Goal: Browse casually

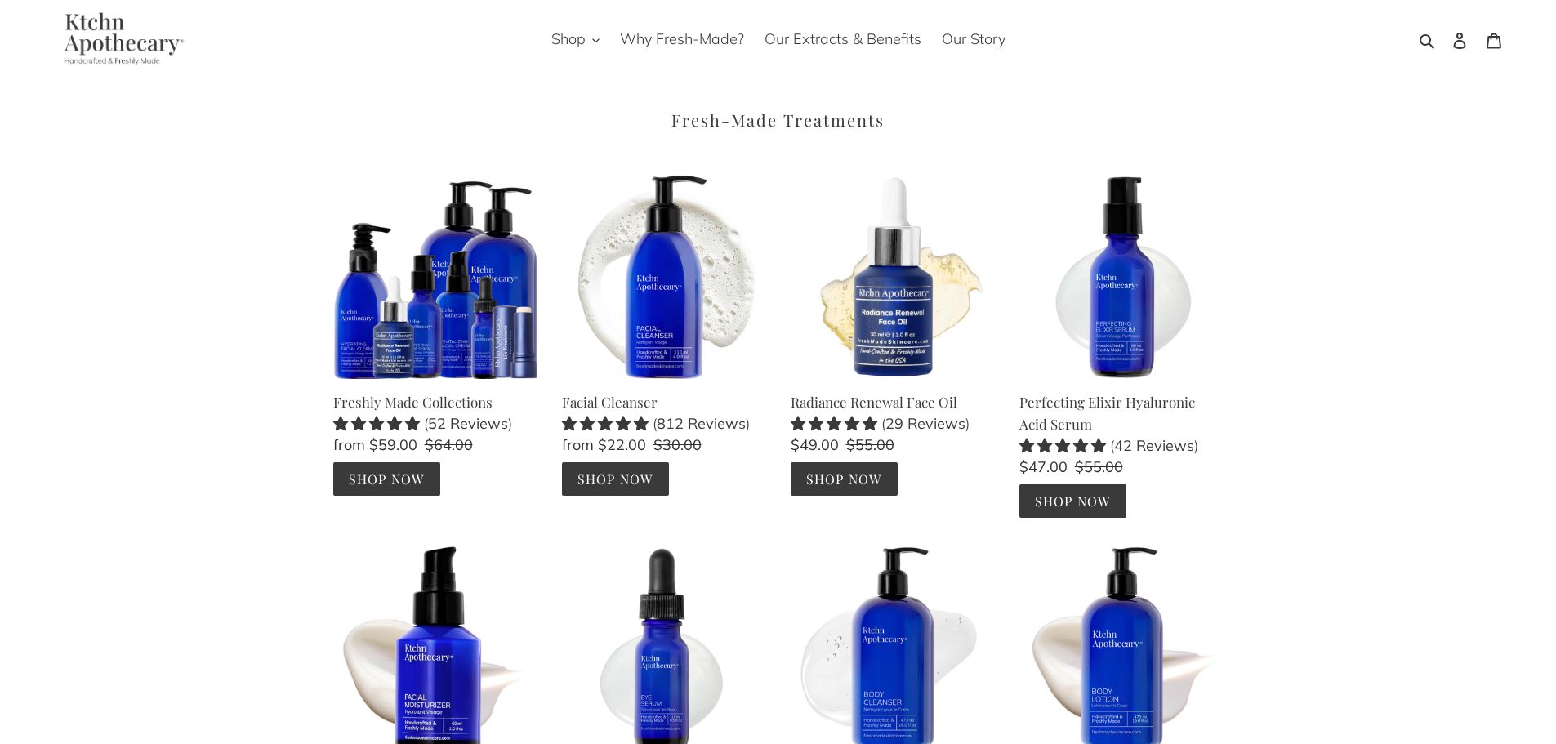
click at [113, 42] on img at bounding box center [120, 38] width 151 height 53
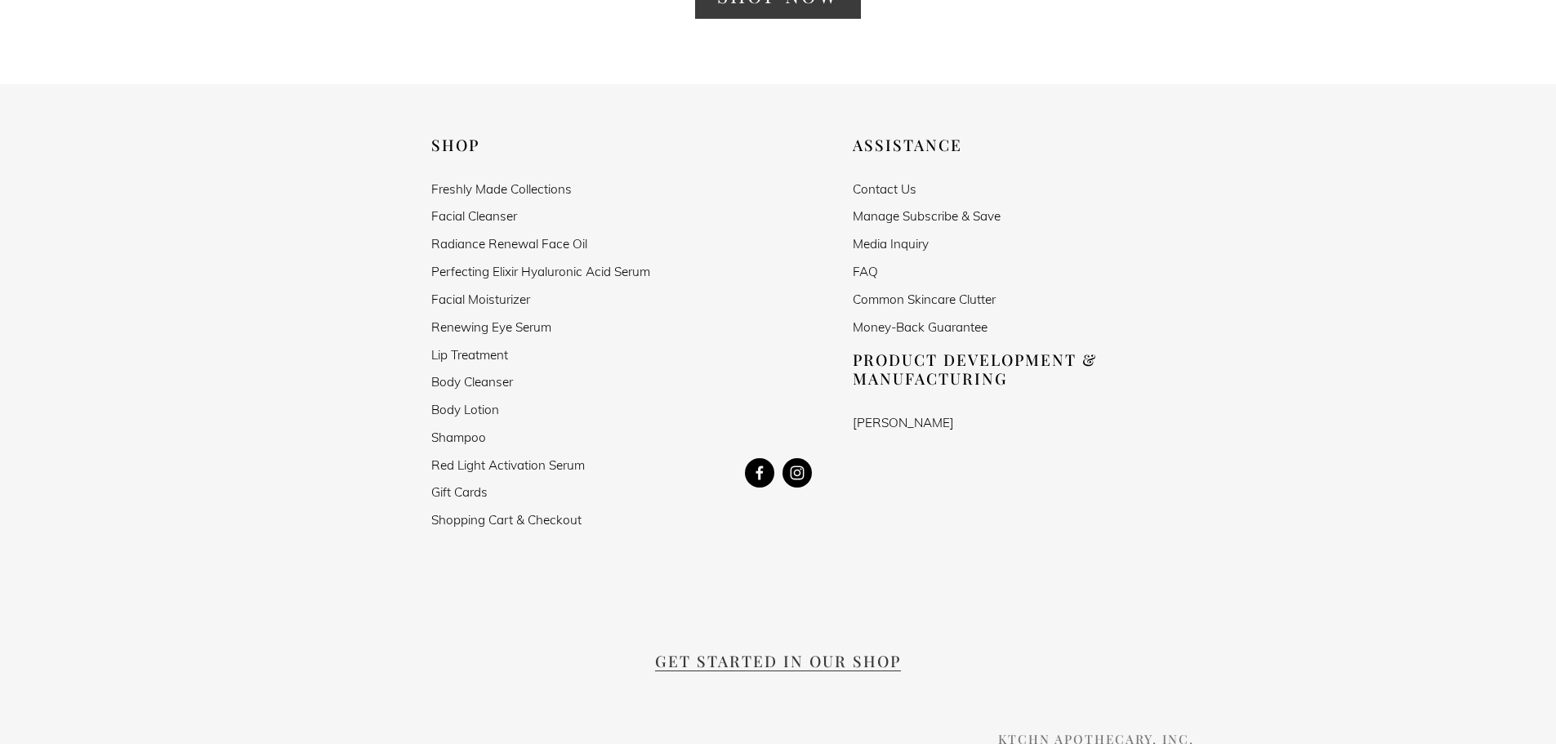
scroll to position [2996, 0]
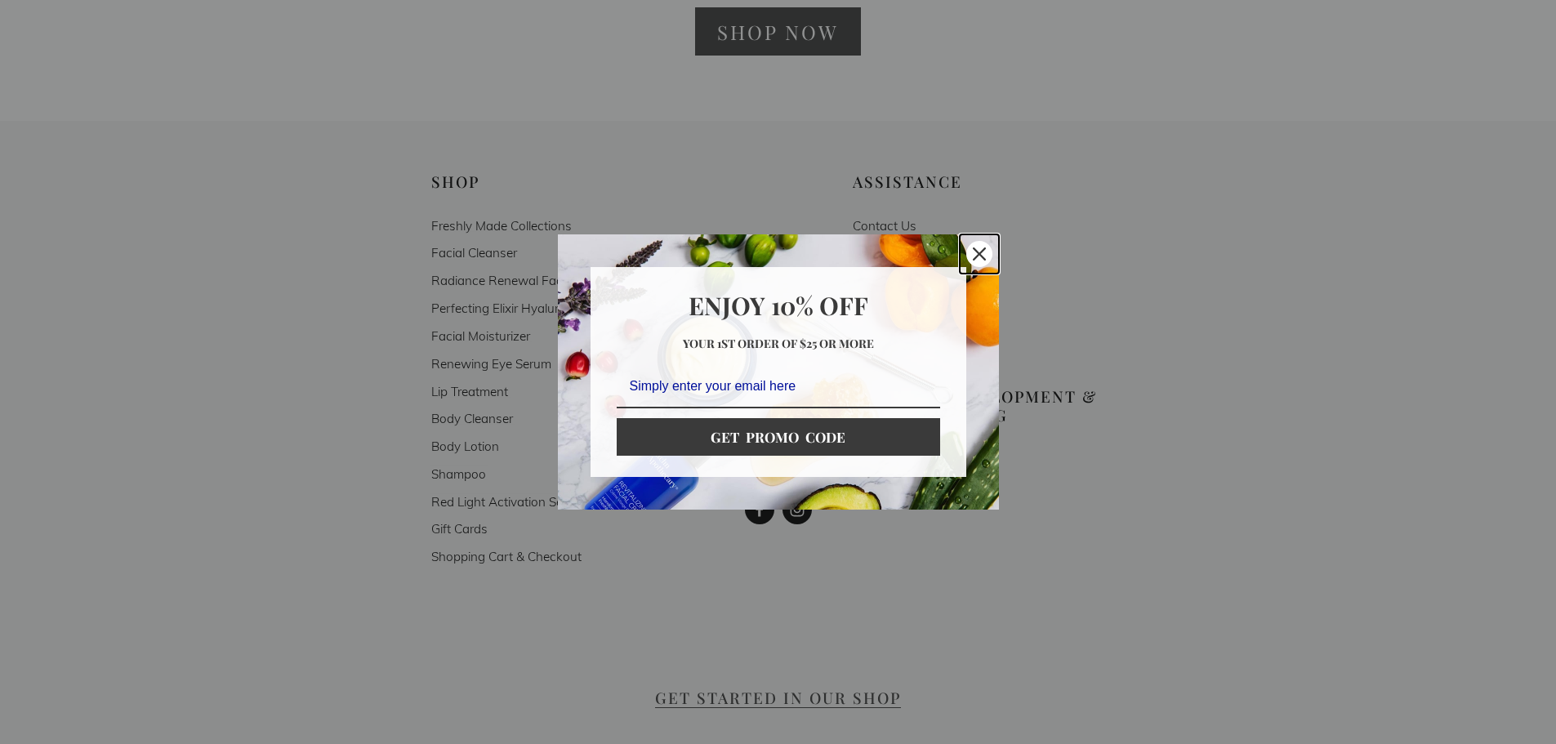
click at [987, 243] on div "Close" at bounding box center [979, 254] width 26 height 26
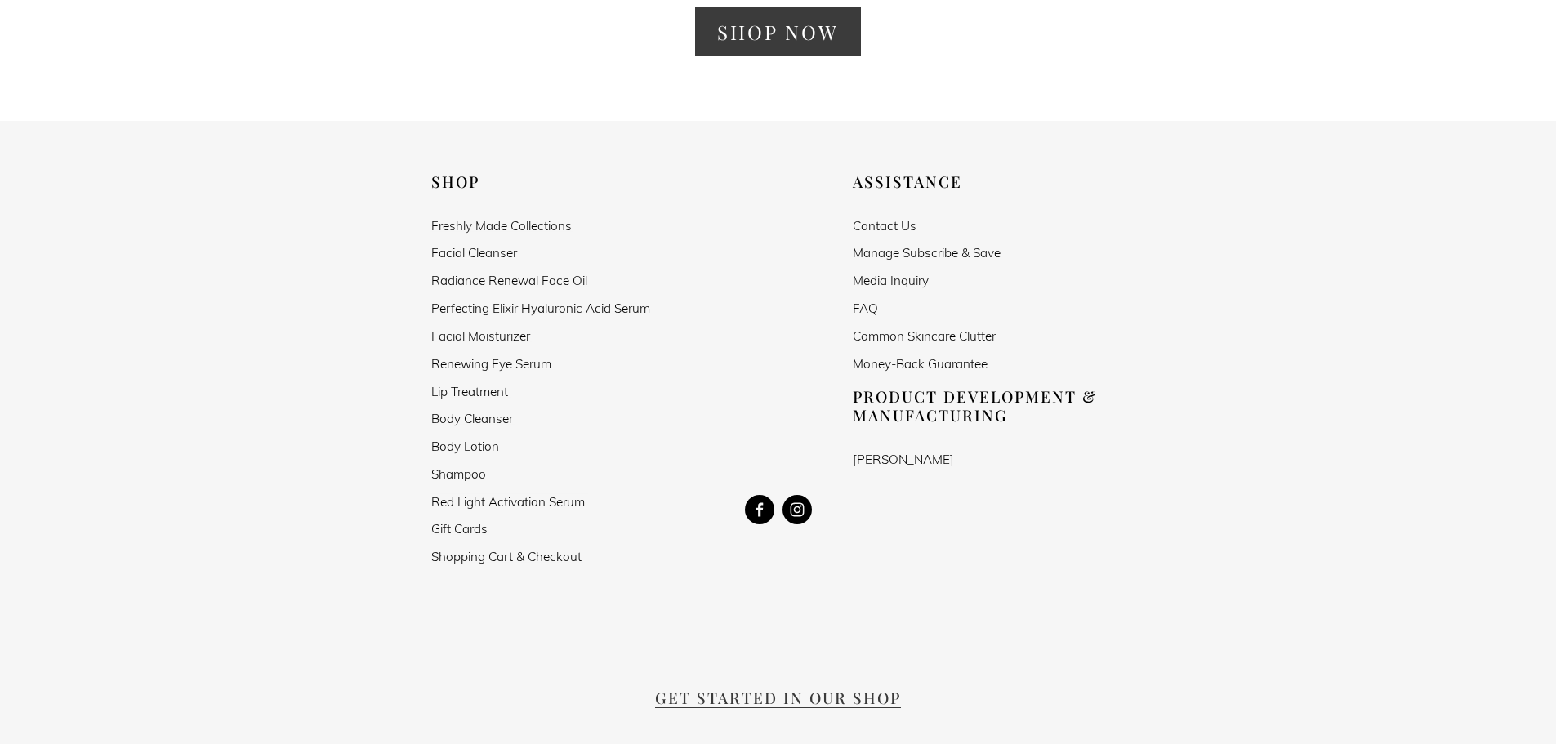
click at [1443, 207] on div "Shop Freshly Made Collections Facial Cleanser Radiance Renewal Face Oil Perfect…" at bounding box center [778, 560] width 1556 height 776
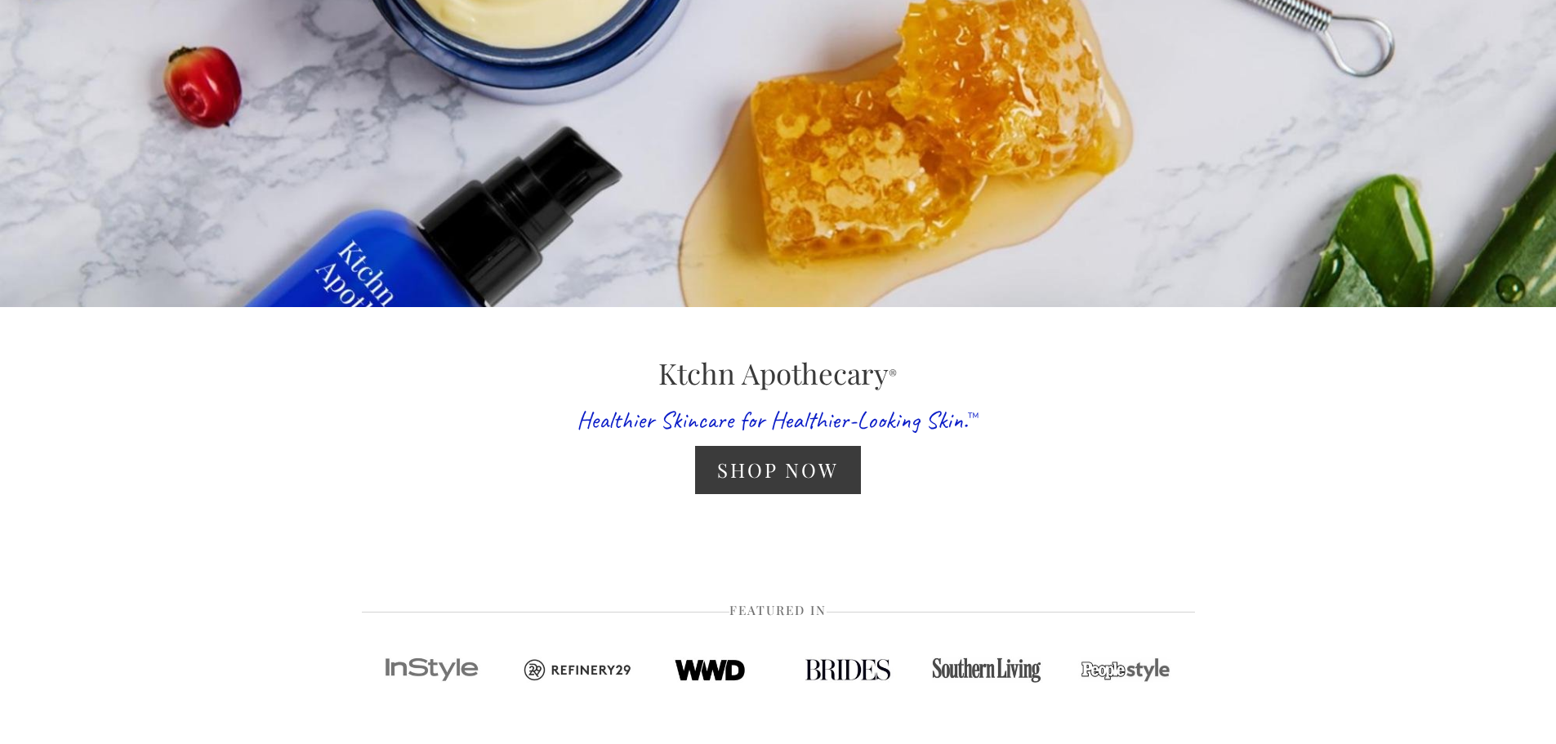
scroll to position [545, 0]
